Goal: Task Accomplishment & Management: Use online tool/utility

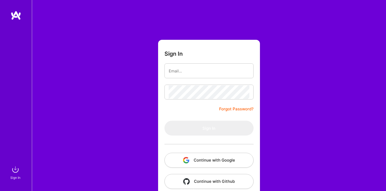
click at [289, 143] on div "Sign In Forgot Password? Sign In Continue with Google Continue with Github" at bounding box center [209, 99] width 354 height 199
click at [190, 162] on button "Continue with Google" at bounding box center [208, 160] width 89 height 15
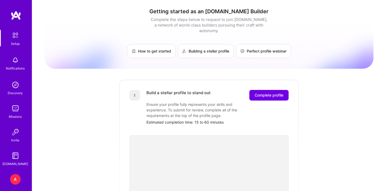
scroll to position [22, 0]
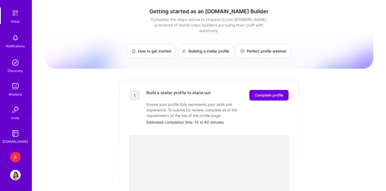
click at [16, 155] on div "A" at bounding box center [15, 157] width 11 height 11
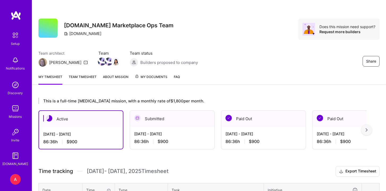
scroll to position [82, 0]
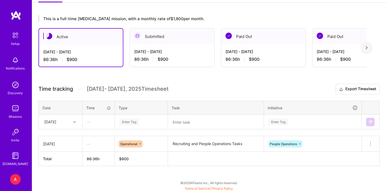
click at [137, 122] on div "Enter Tag" at bounding box center [129, 122] width 20 height 8
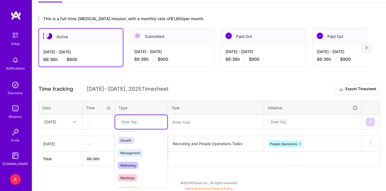
scroll to position [0, 0]
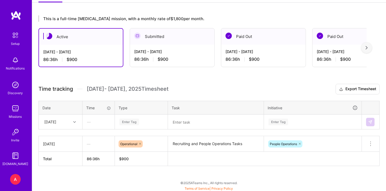
click at [217, 160] on th at bounding box center [273, 159] width 211 height 14
click at [132, 120] on div "Enter Tag" at bounding box center [129, 122] width 20 height 8
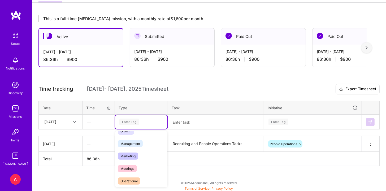
scroll to position [58, 0]
click at [145, 177] on div "Operational" at bounding box center [141, 181] width 52 height 12
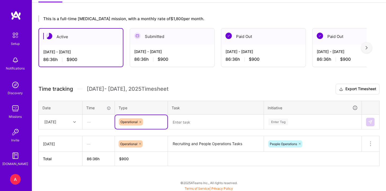
click at [193, 144] on textarea "Recruiting and People Operations Tasks" at bounding box center [215, 143] width 95 height 15
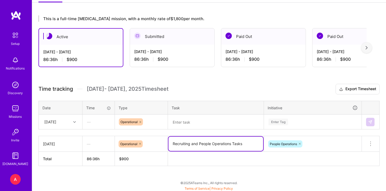
click at [193, 144] on textarea "Recruiting and People Operations Tasks" at bounding box center [215, 143] width 95 height 14
click at [197, 121] on textarea at bounding box center [215, 122] width 95 height 14
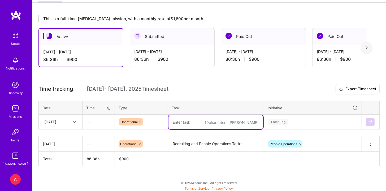
paste textarea "Recruiting and People Operations Tasks"
type textarea "Recruiting and People Operations Tasks"
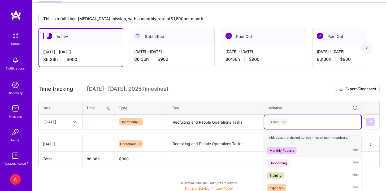
click at [286, 119] on div "option Monthly Reports focused, 1 of 7. 7 results available. Use Up and Down to…" at bounding box center [312, 122] width 97 height 14
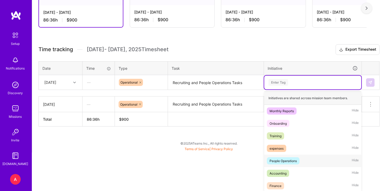
click at [302, 157] on div "People Operations Hide" at bounding box center [312, 160] width 97 height 12
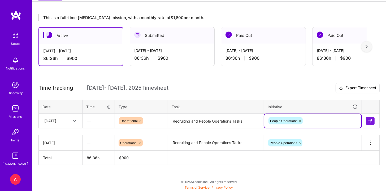
scroll to position [82, 0]
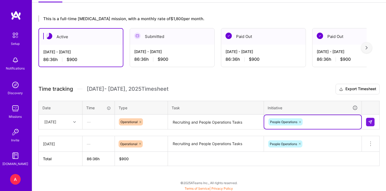
click at [370, 116] on td at bounding box center [370, 121] width 18 height 15
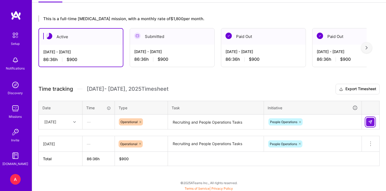
click at [372, 123] on button at bounding box center [370, 122] width 8 height 8
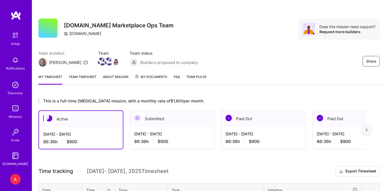
scroll to position [98, 0]
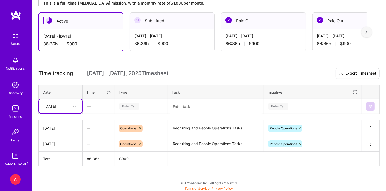
click at [230, 76] on h3 "Time tracking [DATE] - [DATE] Timesheet Export Timesheet" at bounding box center [208, 73] width 341 height 11
